Goal: Information Seeking & Learning: Learn about a topic

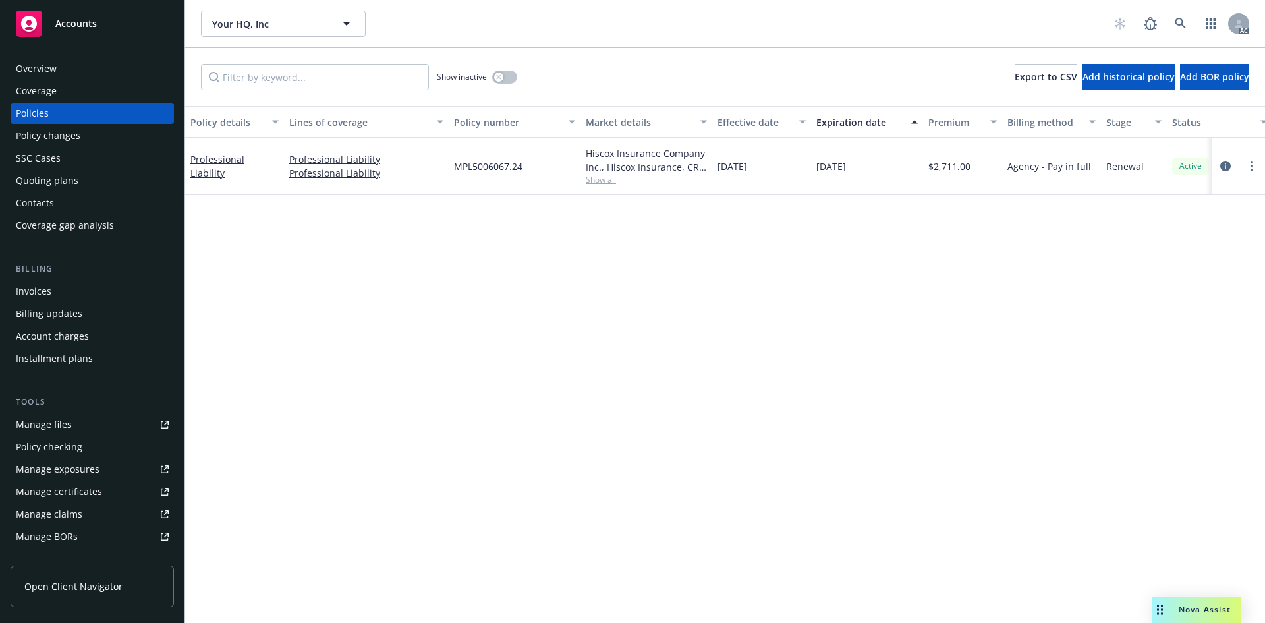
click at [1202, 609] on span "Nova Assist" at bounding box center [1205, 608] width 52 height 11
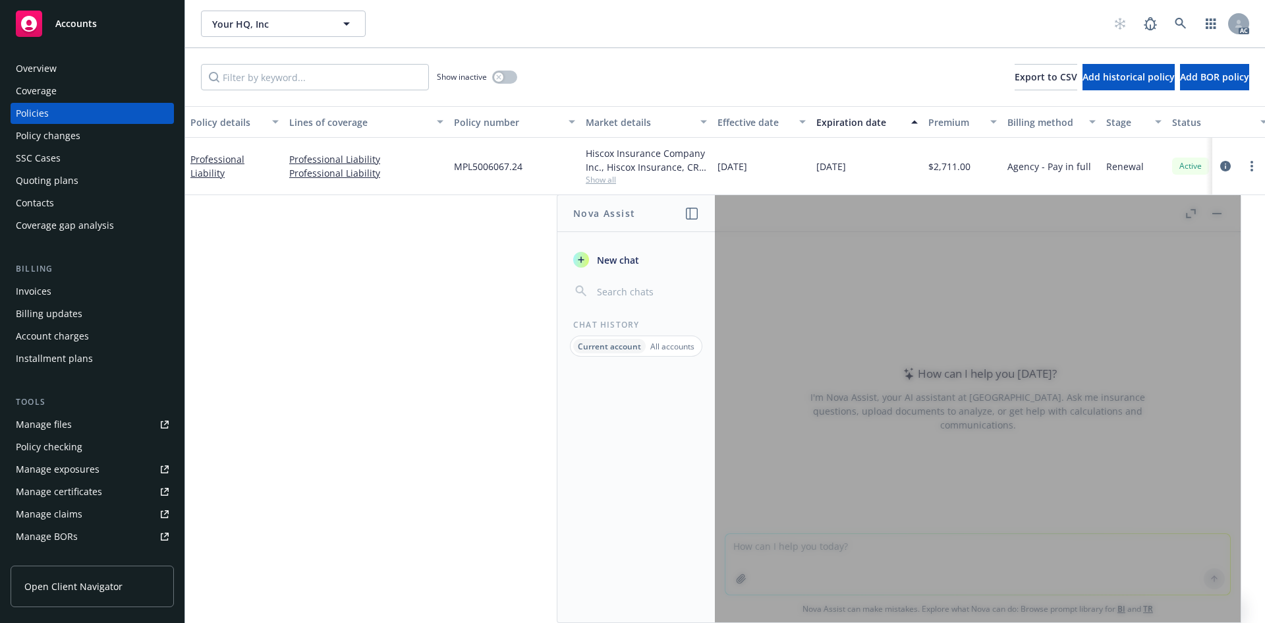
click at [858, 560] on div at bounding box center [978, 408] width 526 height 427
click at [820, 570] on div at bounding box center [978, 408] width 526 height 427
click at [861, 457] on div at bounding box center [978, 408] width 526 height 427
click at [615, 345] on p "Current account" at bounding box center [609, 346] width 63 height 11
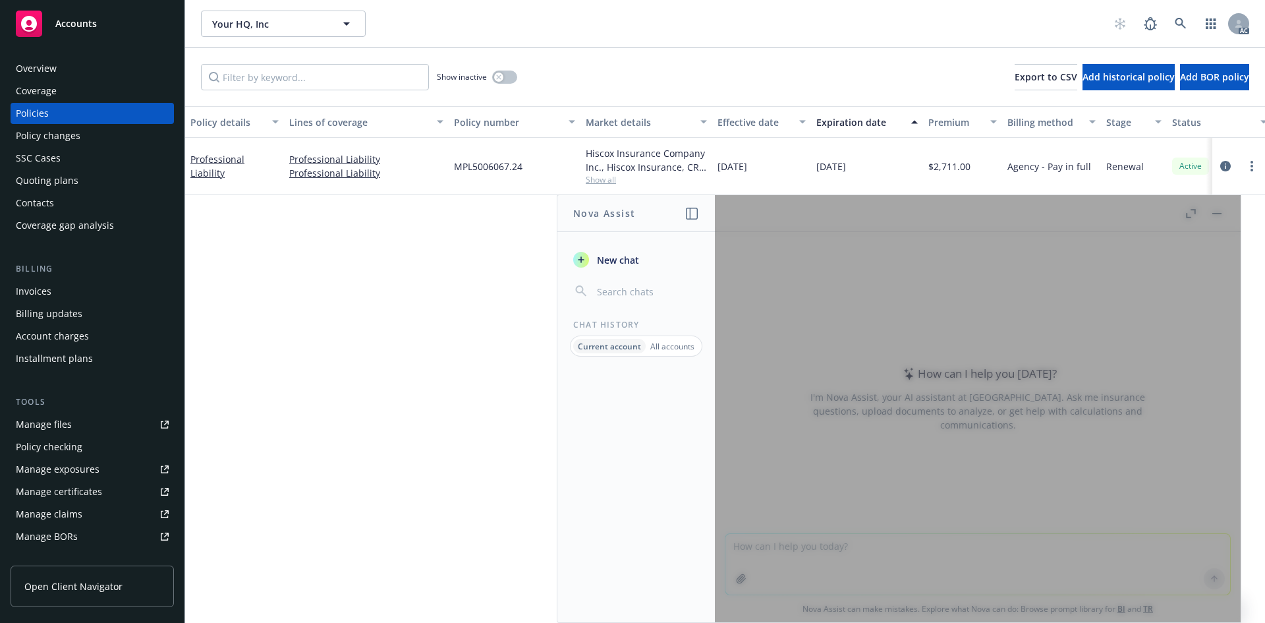
click at [680, 345] on p "All accounts" at bounding box center [672, 346] width 44 height 11
click at [919, 506] on div at bounding box center [978, 408] width 526 height 427
click at [890, 576] on div at bounding box center [978, 408] width 526 height 427
click at [688, 217] on icon "button" at bounding box center [692, 214] width 12 height 12
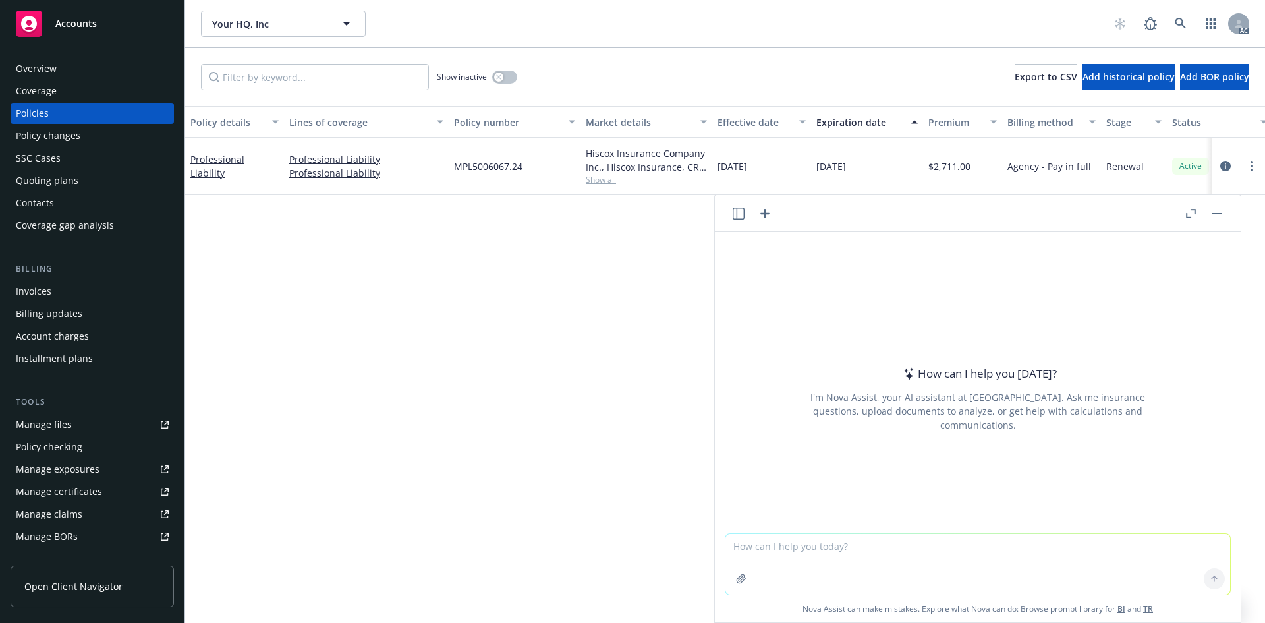
click at [804, 551] on textarea at bounding box center [977, 564] width 505 height 61
click at [569, 385] on div "Policy details Lines of coverage Policy number Market details Effective date Ex…" at bounding box center [725, 364] width 1080 height 517
click at [1214, 213] on rect "button" at bounding box center [1216, 213] width 9 height 1
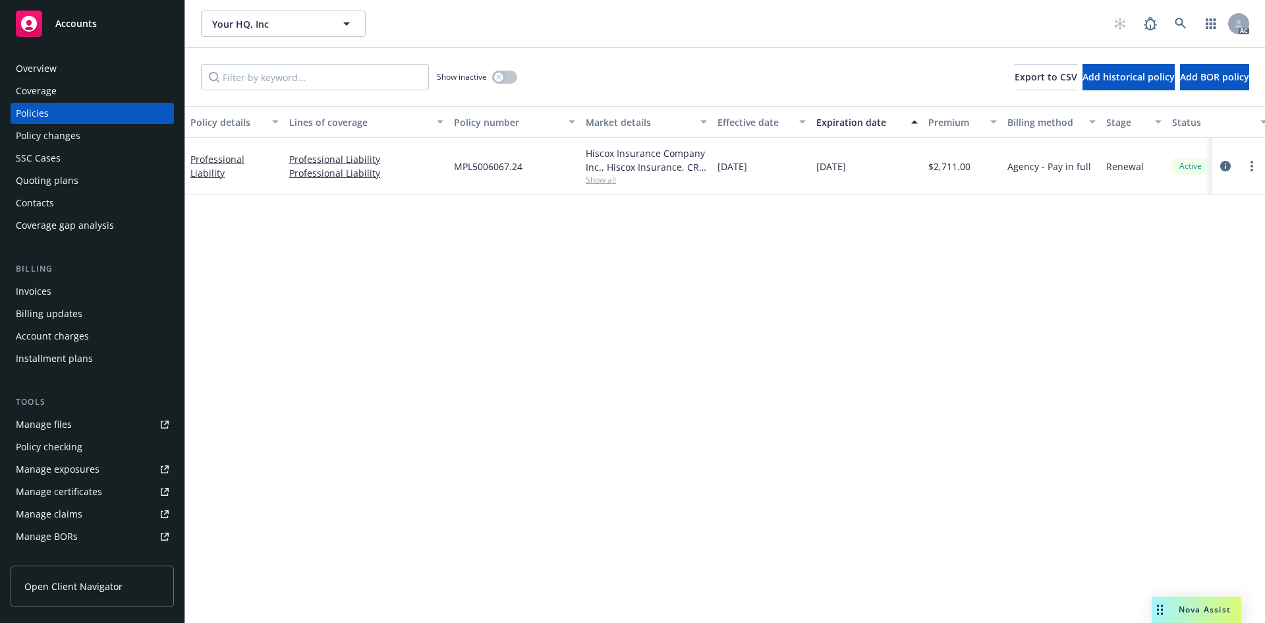
click at [654, 357] on div "Policy details Lines of coverage Policy number Market details Effective date Ex…" at bounding box center [725, 364] width 1080 height 517
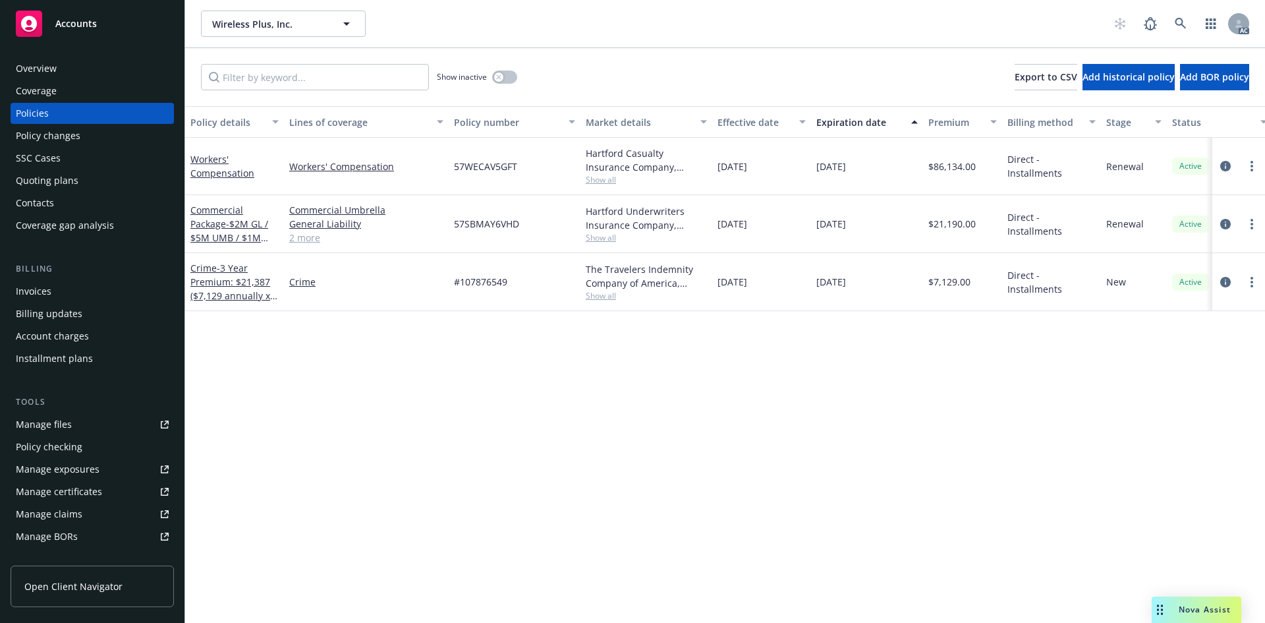
click at [610, 180] on span "Show all" at bounding box center [646, 179] width 121 height 11
click at [333, 389] on div "Policy details Lines of coverage Policy number Market details Effective date Ex…" at bounding box center [725, 364] width 1080 height 517
click at [510, 392] on div "Policy details Lines of coverage Policy number Market details Effective date Ex…" at bounding box center [725, 364] width 1080 height 517
